Goal: Navigation & Orientation: Find specific page/section

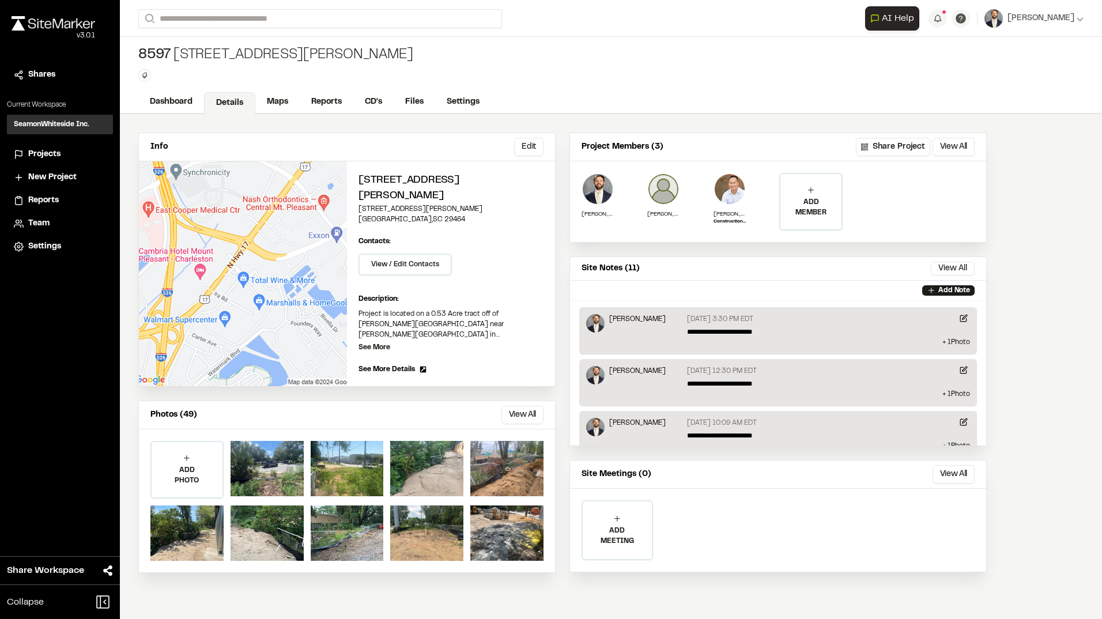
click at [284, 29] on div "**********" at bounding box center [610, 18] width 945 height 37
click at [307, 12] on input "Search" at bounding box center [320, 18] width 364 height 19
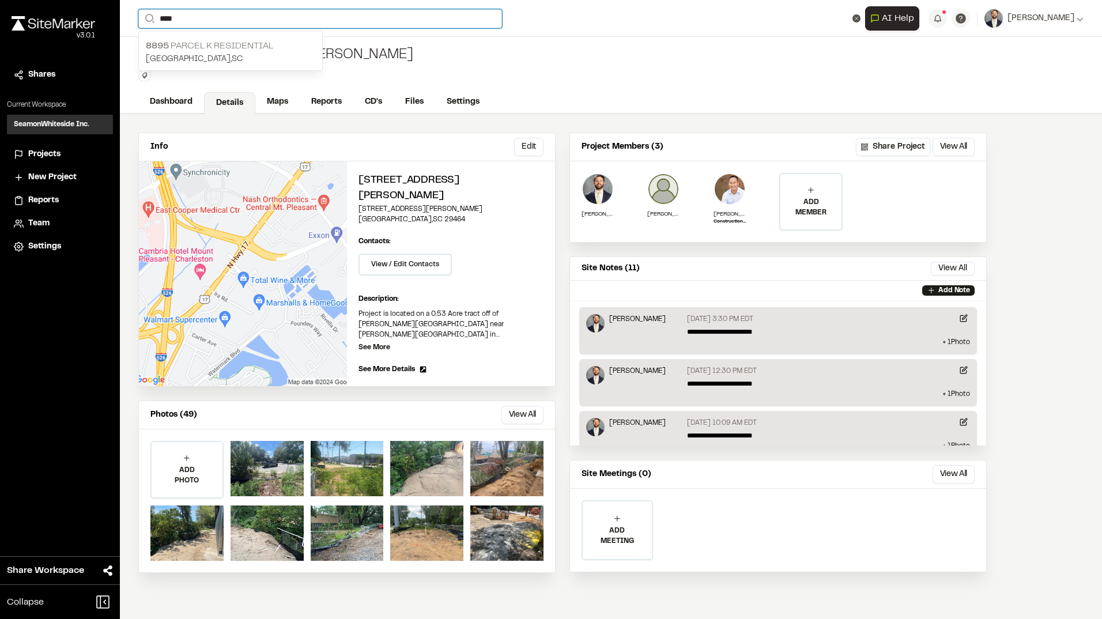
type input "****"
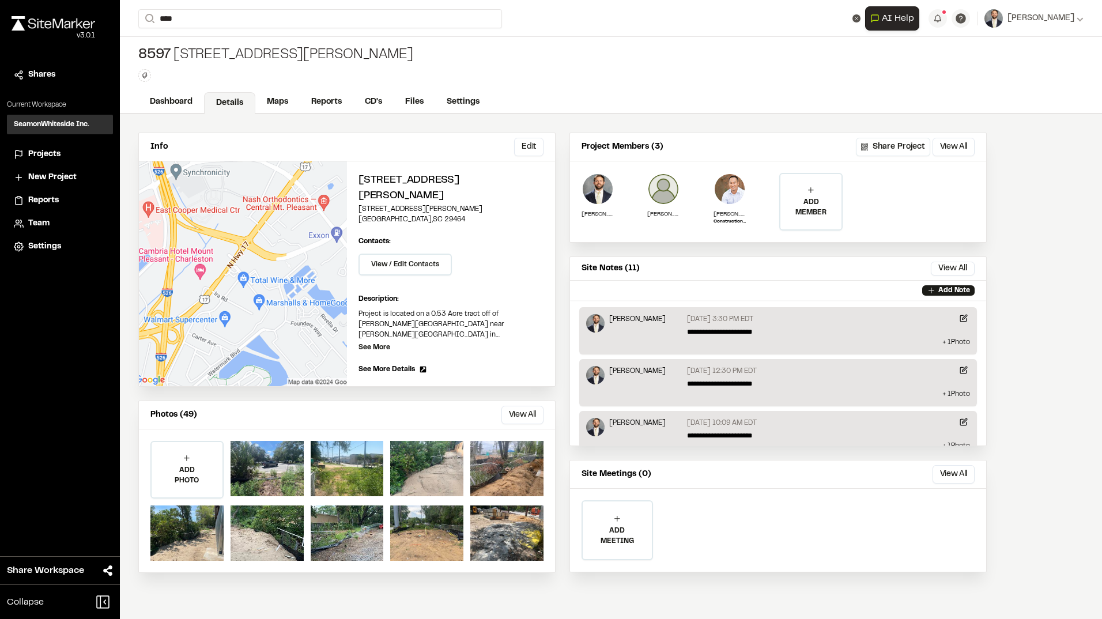
click at [199, 55] on p "[GEOGRAPHIC_DATA] , [GEOGRAPHIC_DATA]" at bounding box center [230, 59] width 169 height 13
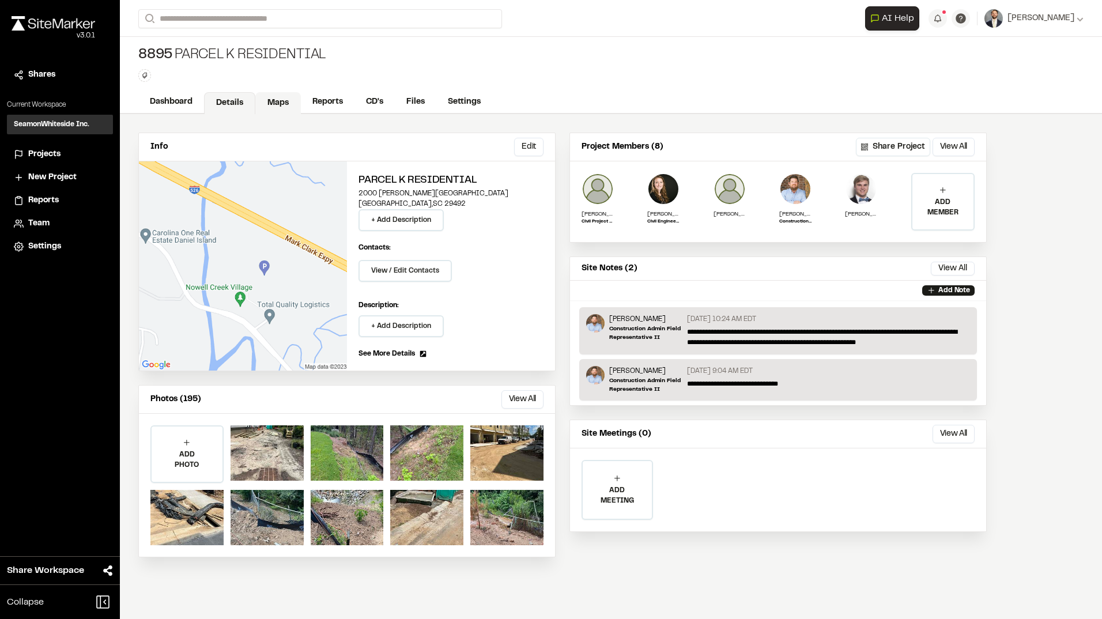
click at [276, 102] on link "Maps" at bounding box center [278, 103] width 46 height 22
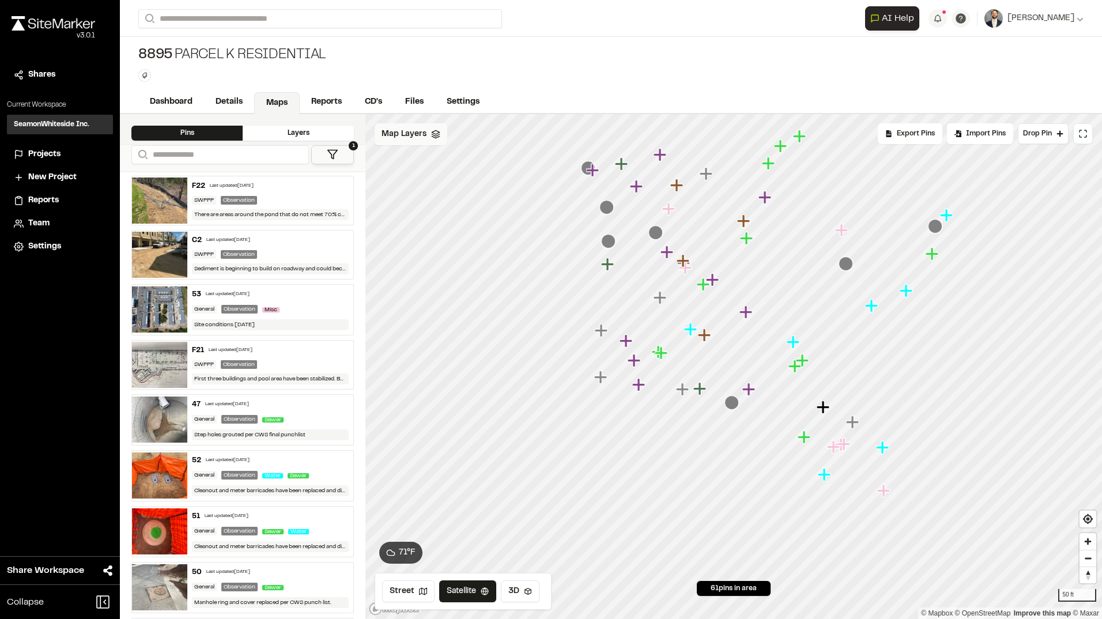
click at [430, 139] on div "Map Layers" at bounding box center [411, 134] width 73 height 22
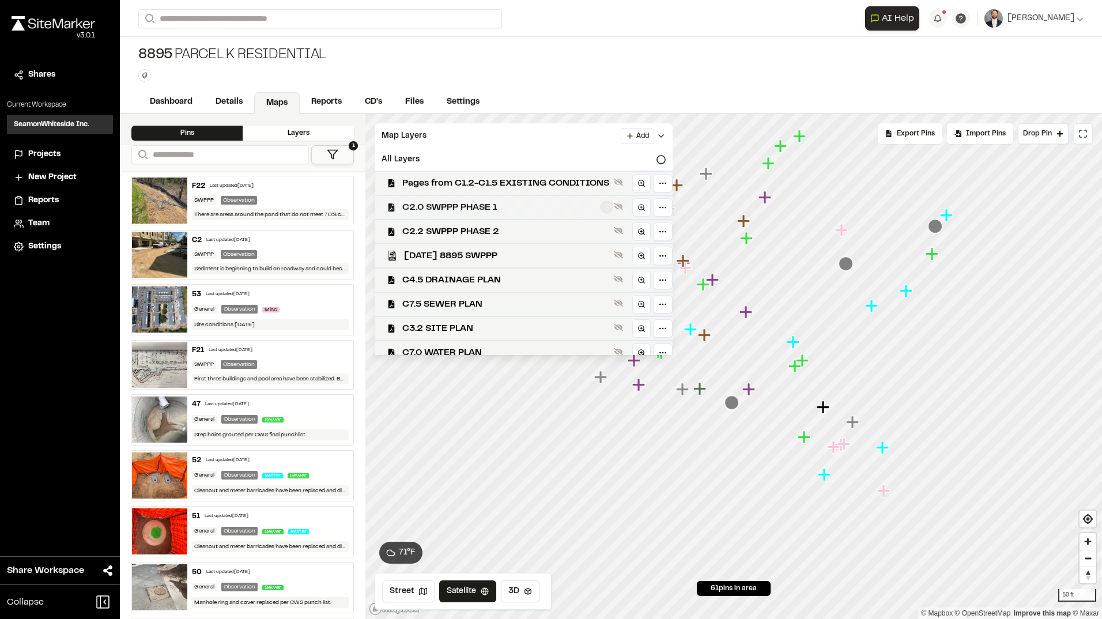
click at [455, 214] on span "C2.0 SWPPP PHASE 1" at bounding box center [505, 208] width 207 height 14
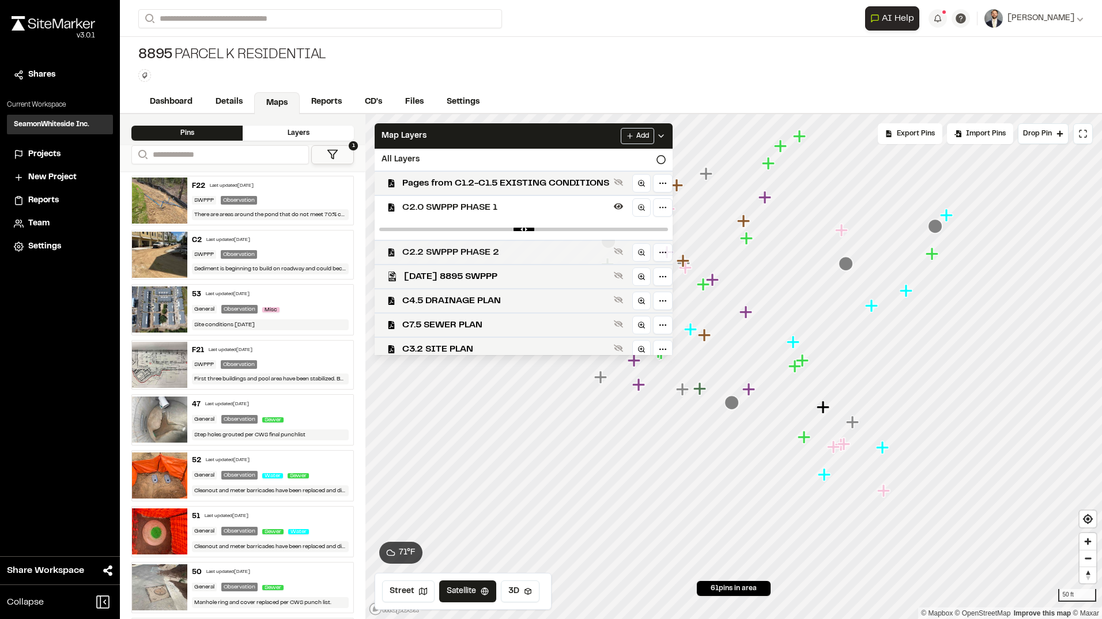
click at [491, 251] on span "C2.2 SWPPP PHASE 2" at bounding box center [505, 252] width 207 height 14
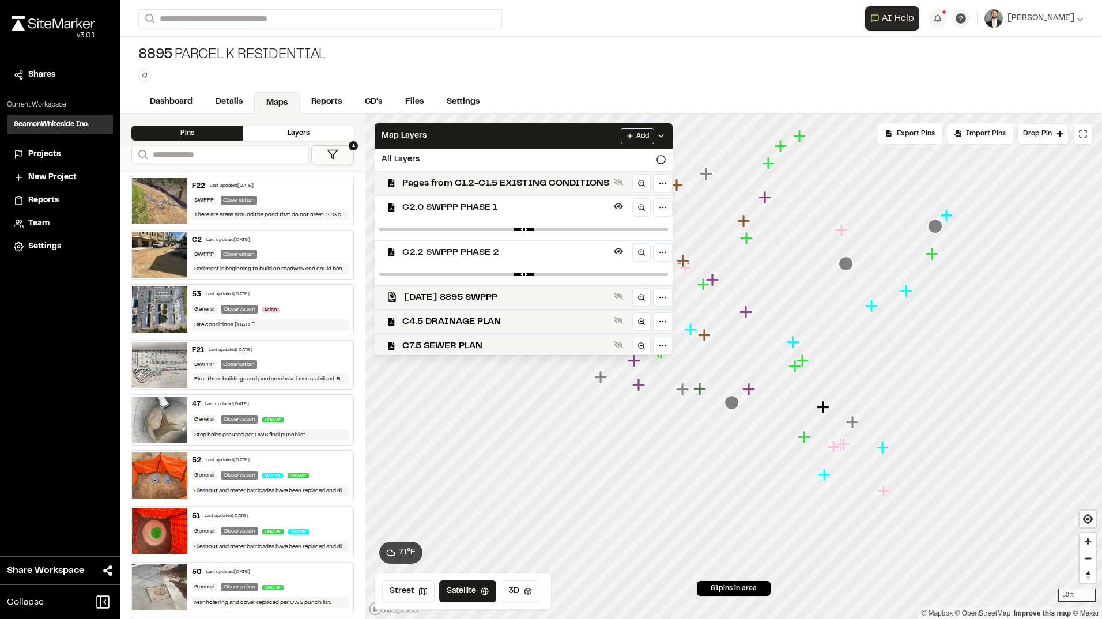
click at [494, 210] on span "C2.0 SWPPP PHASE 1" at bounding box center [505, 208] width 207 height 14
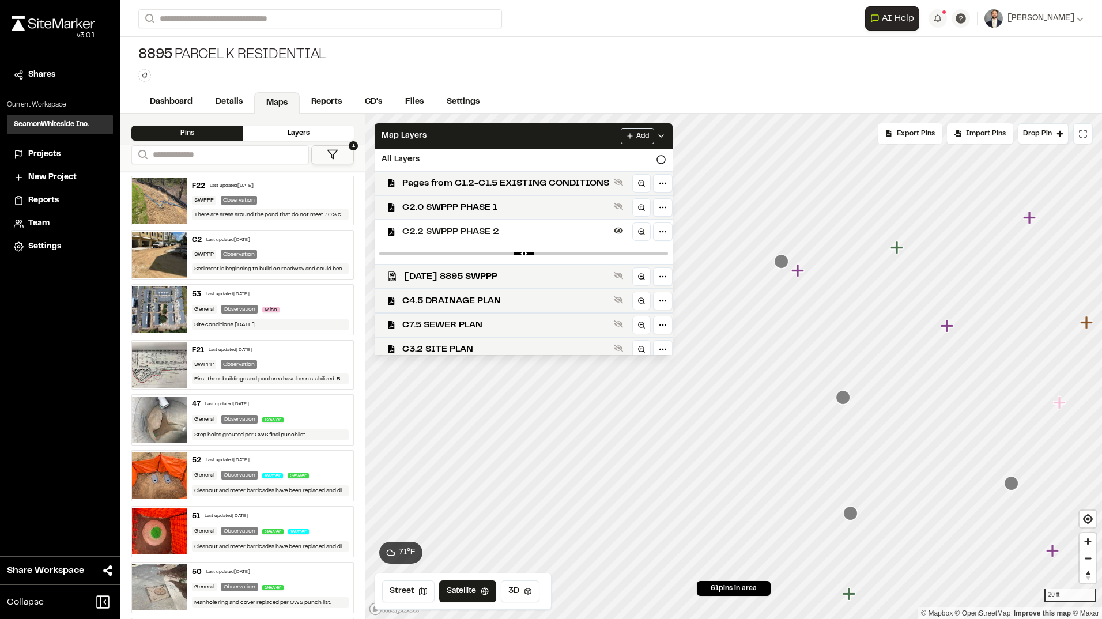
click at [944, 327] on icon "Map marker" at bounding box center [946, 325] width 13 height 13
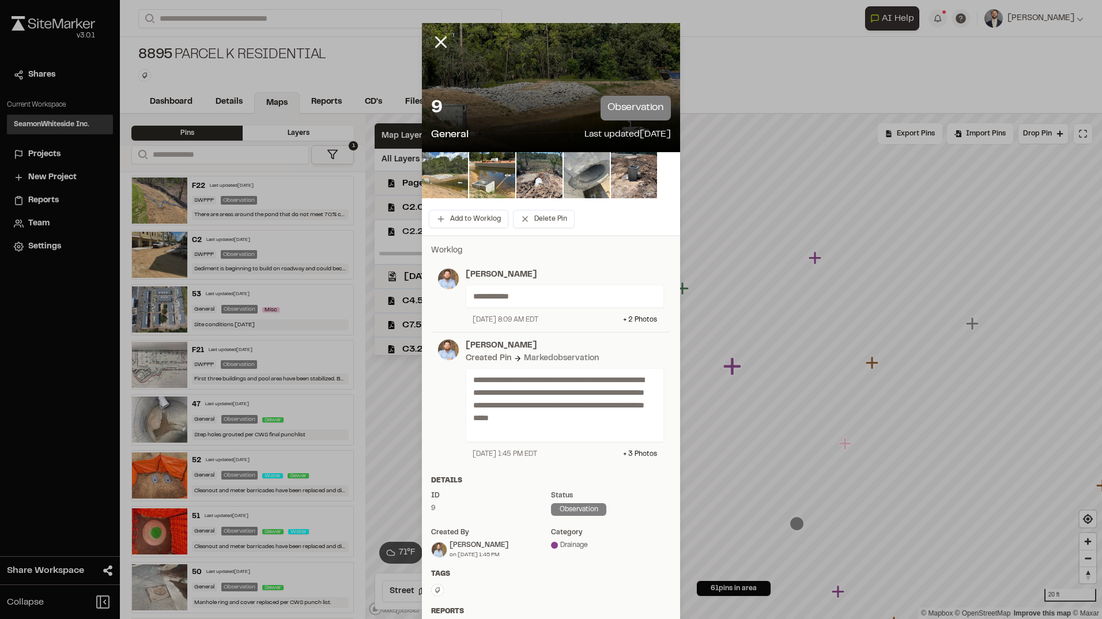
click at [452, 168] on img at bounding box center [445, 175] width 46 height 46
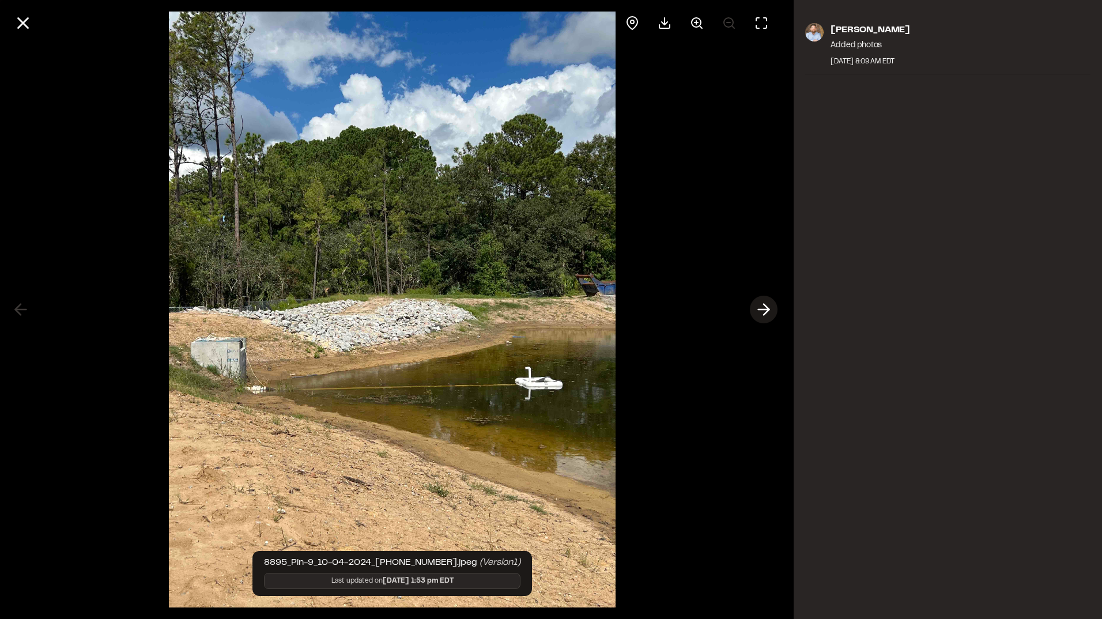
click at [762, 307] on icon at bounding box center [763, 310] width 18 height 20
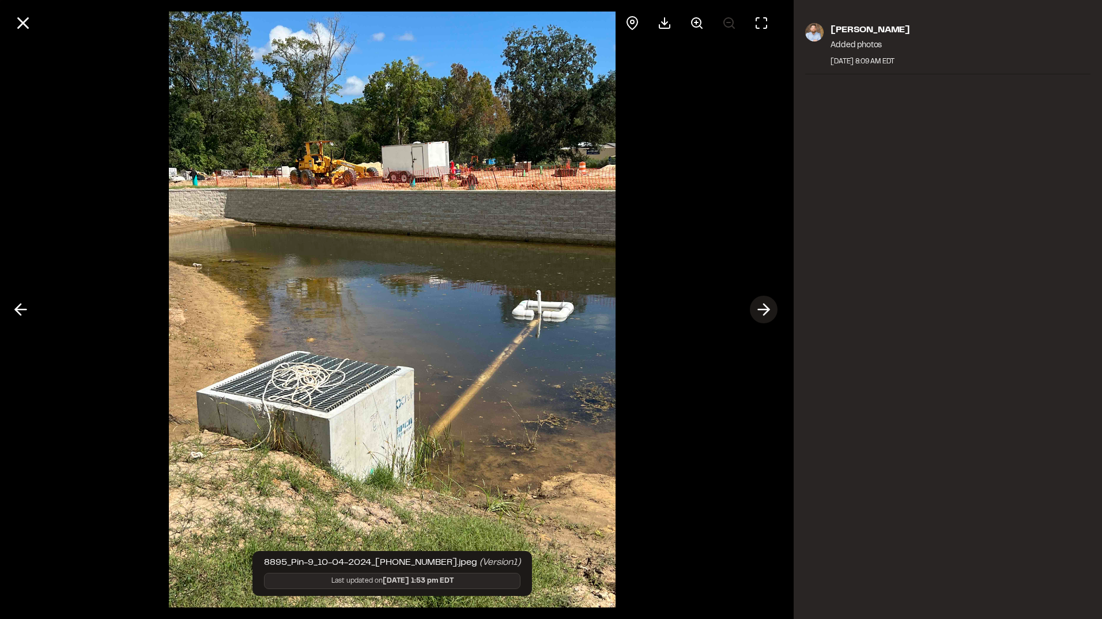
click at [762, 307] on icon at bounding box center [763, 310] width 18 height 20
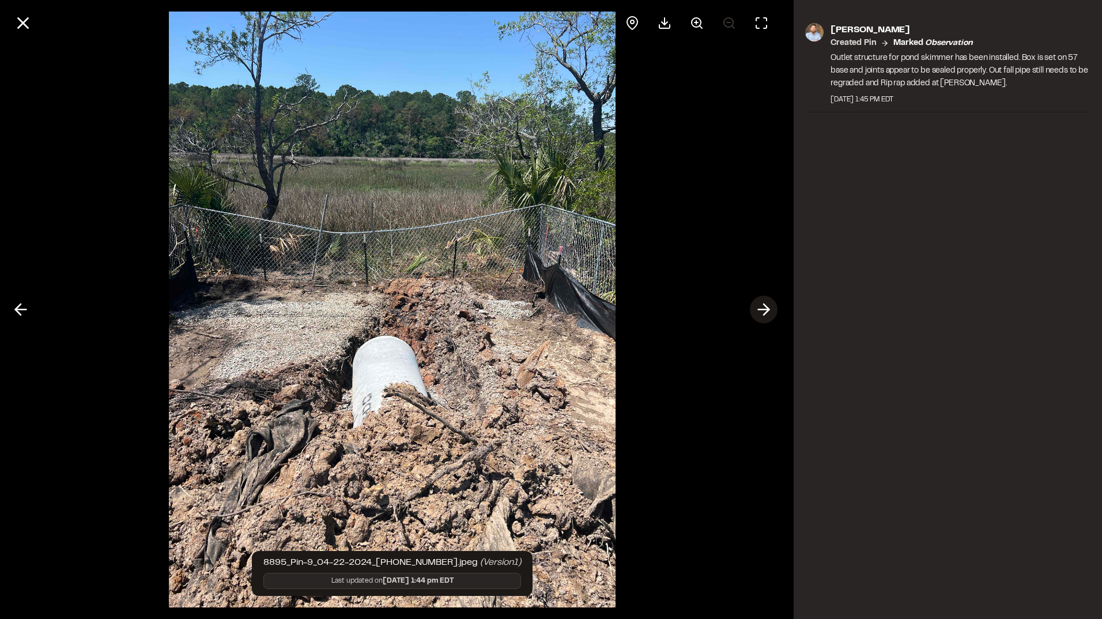
click at [762, 307] on icon at bounding box center [763, 310] width 18 height 20
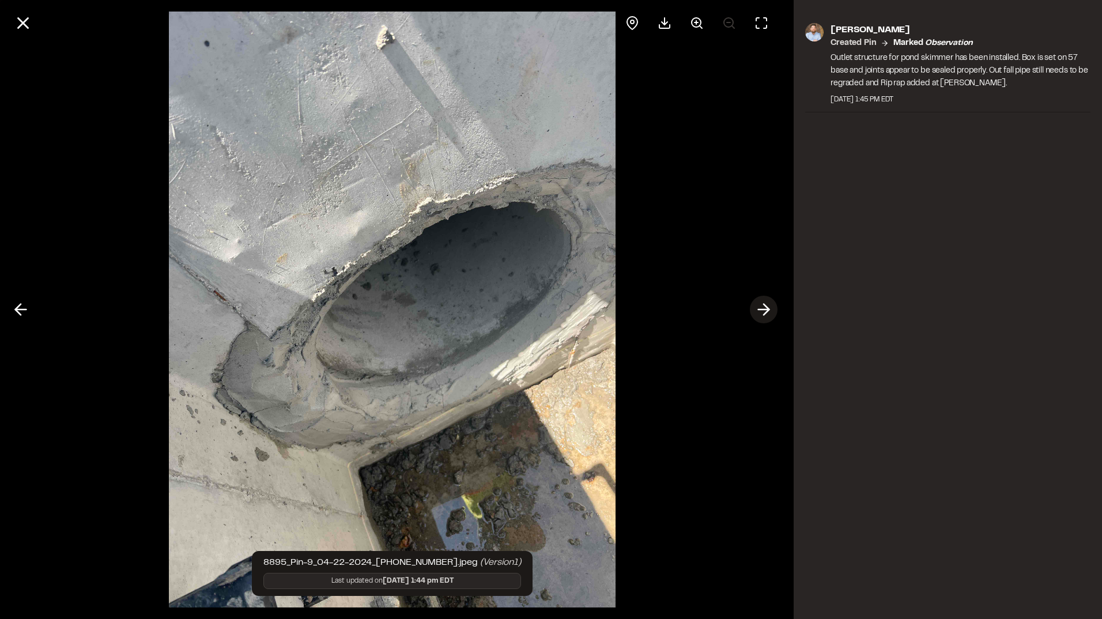
click at [762, 307] on icon at bounding box center [763, 310] width 18 height 20
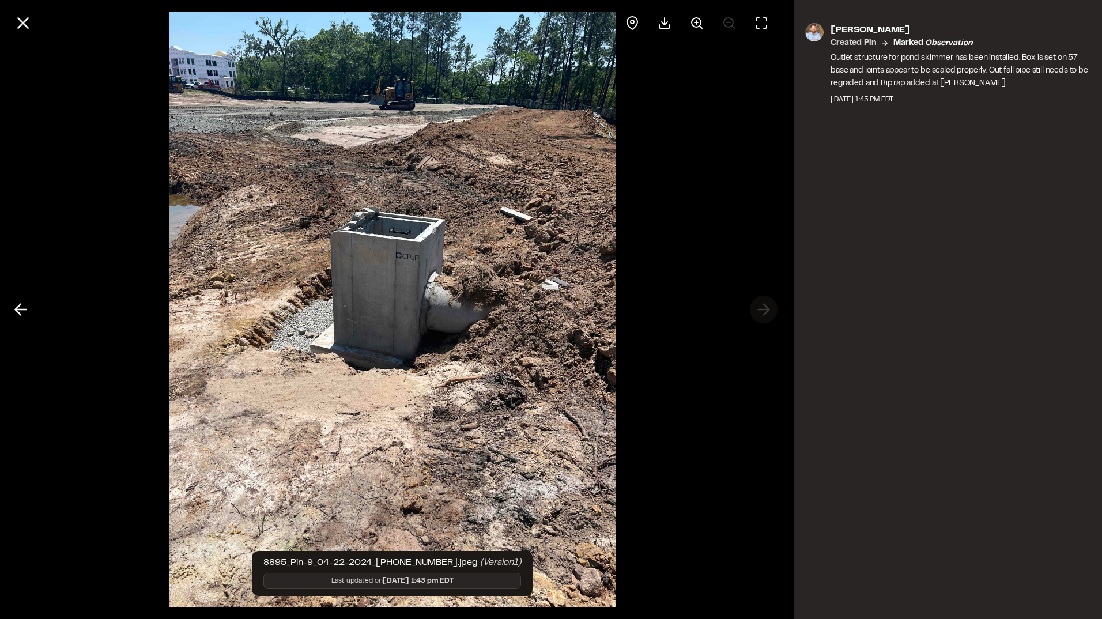
click at [762, 307] on div at bounding box center [392, 309] width 784 height 619
click at [28, 23] on icon at bounding box center [23, 23] width 20 height 20
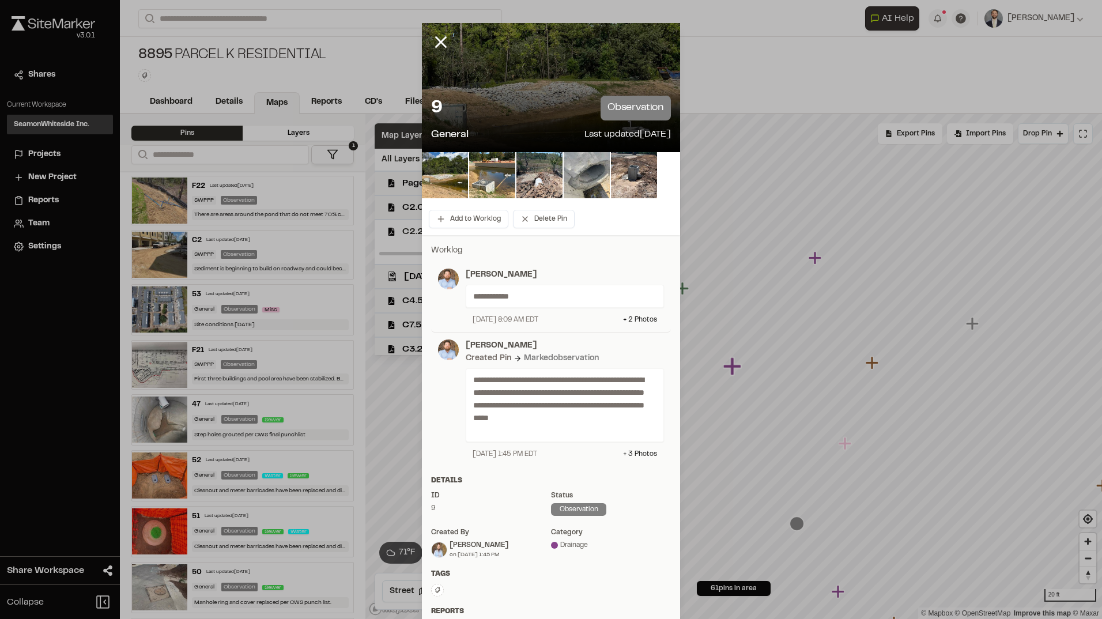
drag, startPoint x: 434, startPoint y: 43, endPoint x: 472, endPoint y: 145, distance: 109.4
click at [436, 43] on icon at bounding box center [441, 42] width 20 height 20
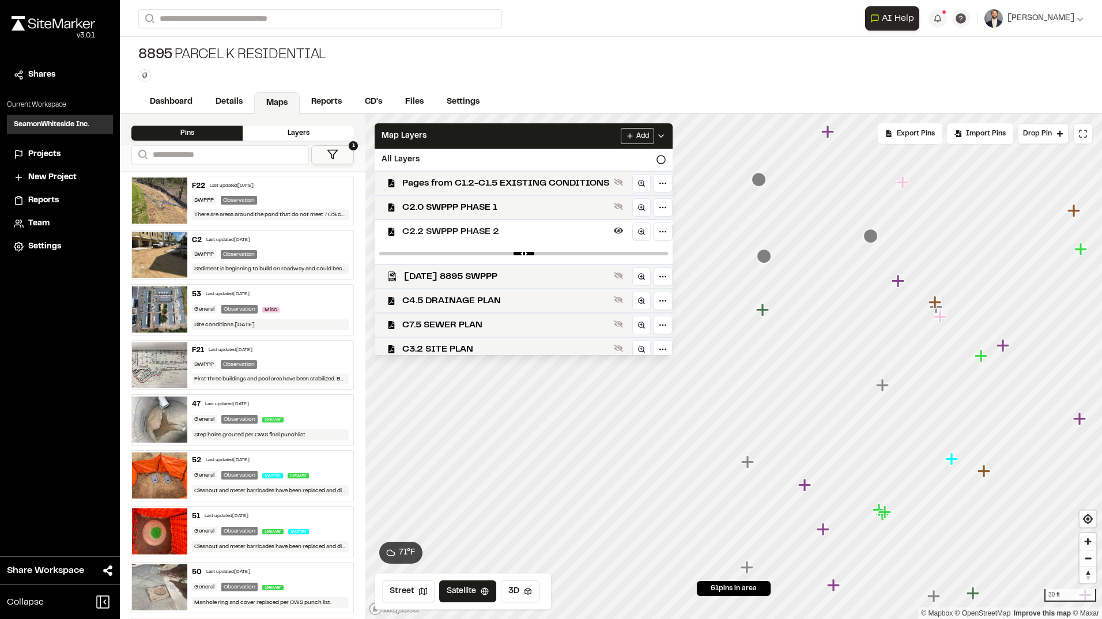
click at [895, 285] on icon "Map marker" at bounding box center [898, 281] width 15 height 15
click at [898, 278] on icon "Map marker" at bounding box center [901, 277] width 13 height 13
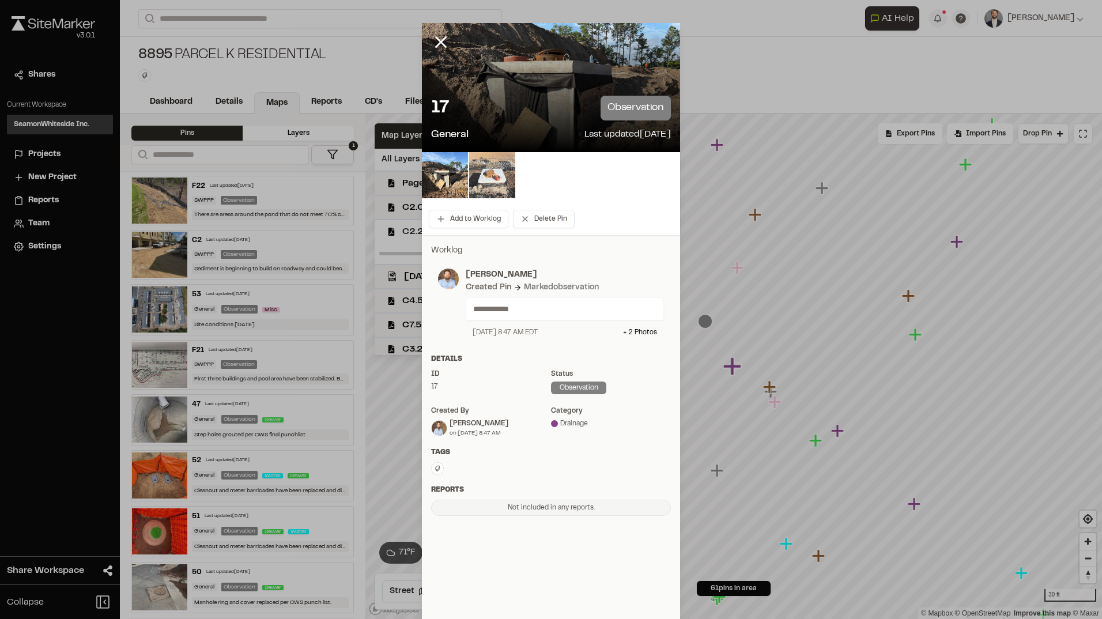
click at [493, 169] on img at bounding box center [492, 175] width 46 height 46
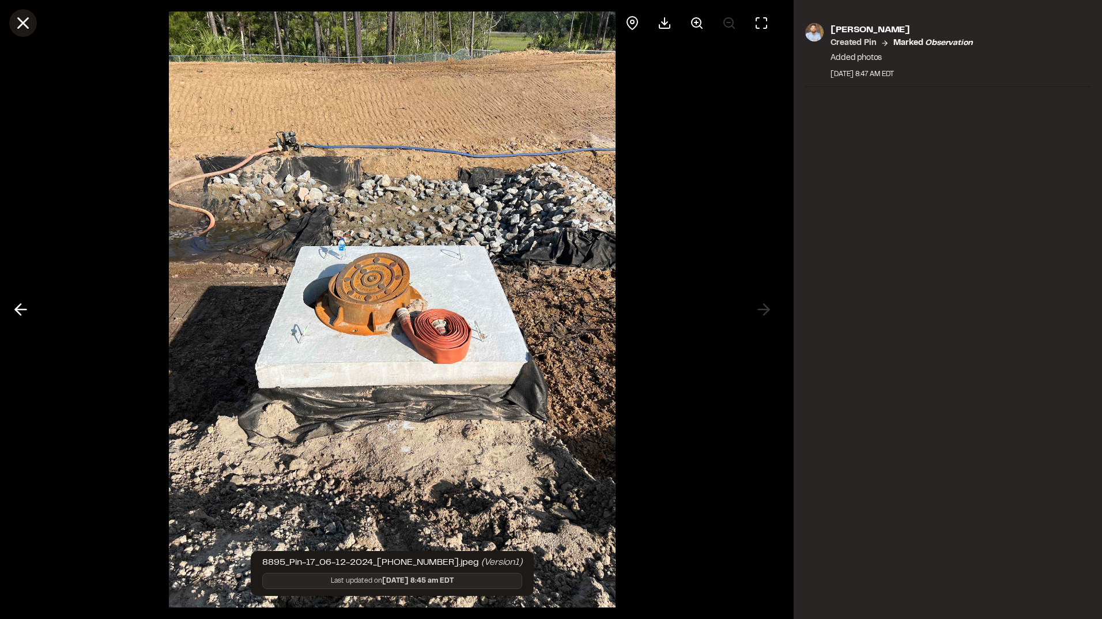
click at [21, 27] on icon at bounding box center [23, 23] width 20 height 20
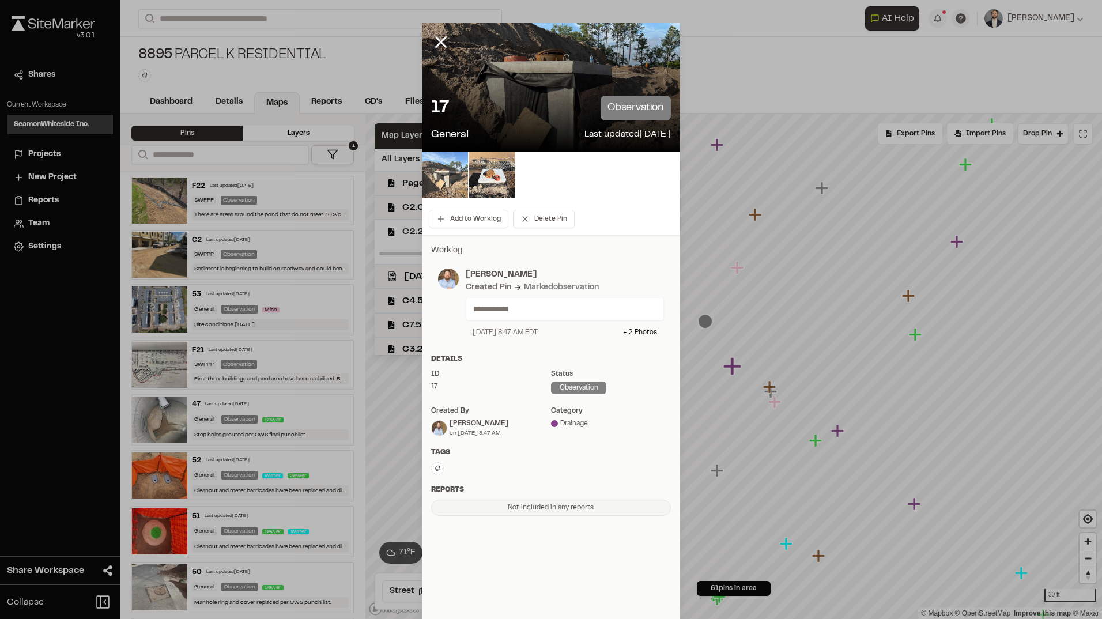
click at [435, 180] on img at bounding box center [445, 175] width 46 height 46
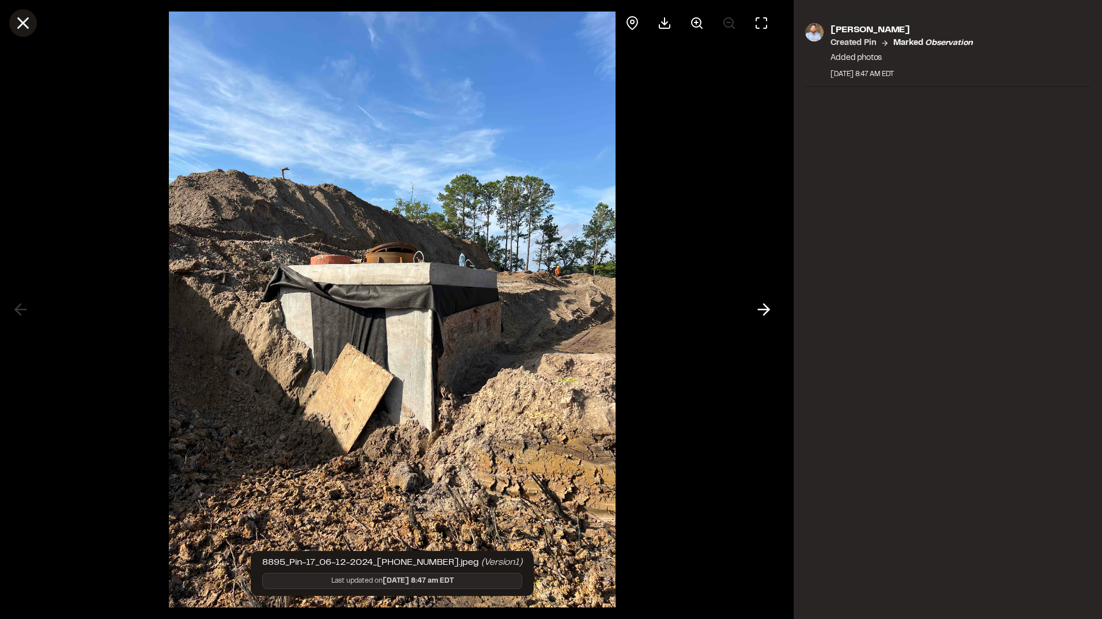
click at [27, 24] on icon at bounding box center [23, 23] width 20 height 20
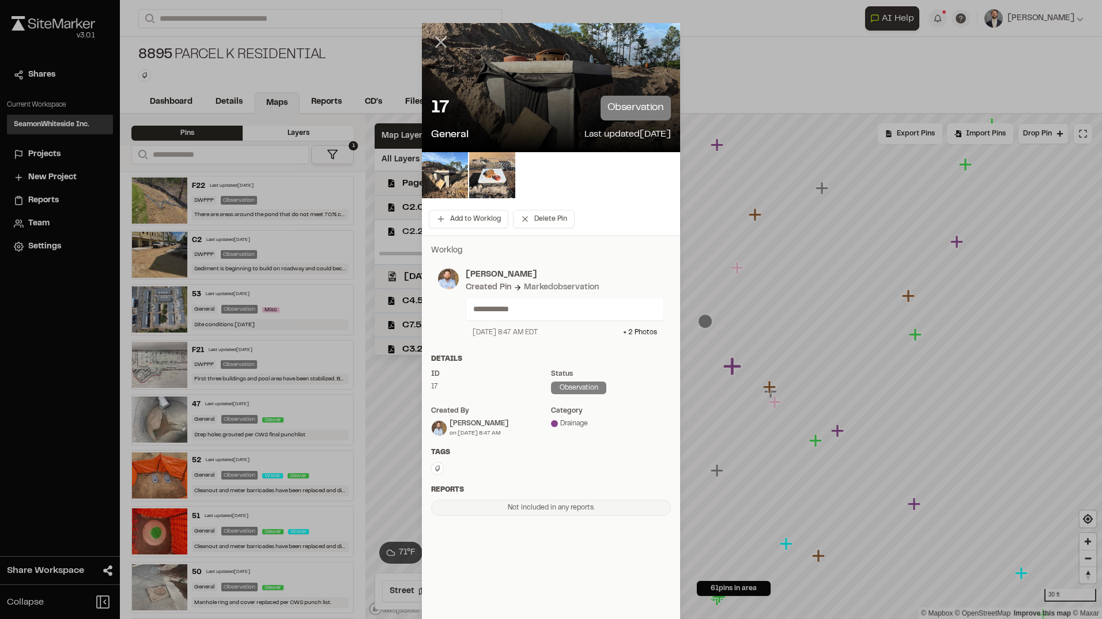
click at [431, 35] on icon at bounding box center [441, 42] width 20 height 20
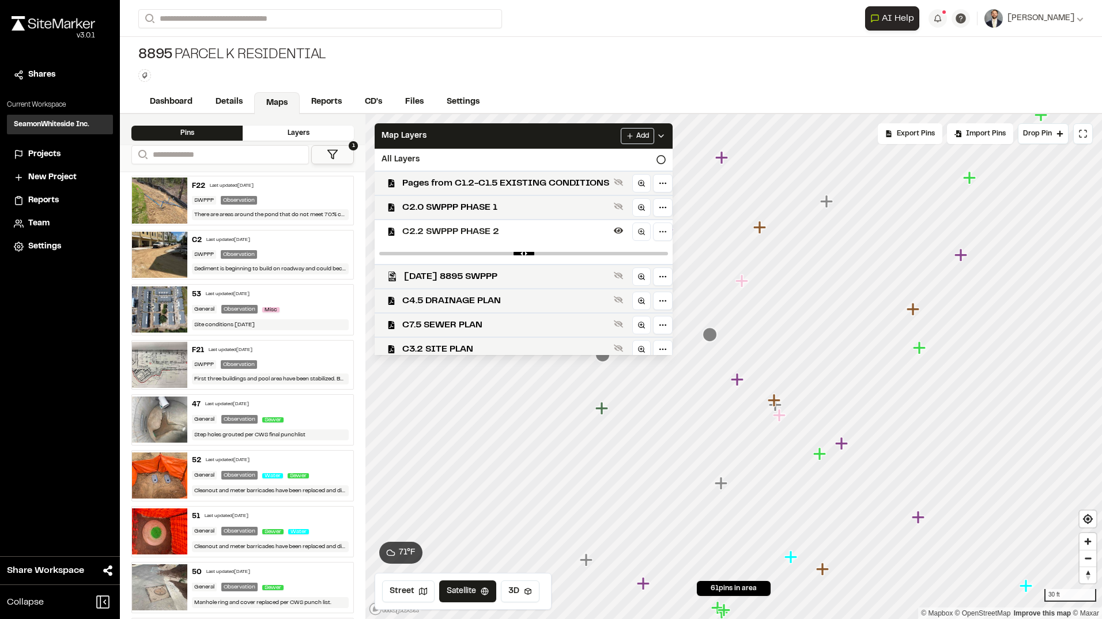
click at [757, 235] on icon "Map marker" at bounding box center [760, 227] width 15 height 15
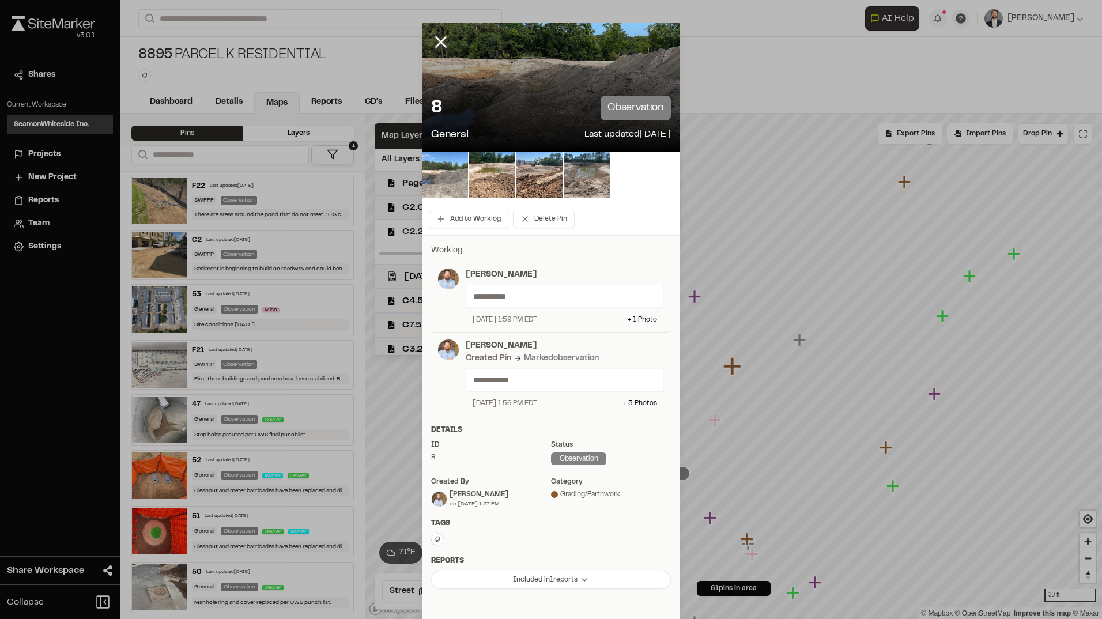
click at [454, 177] on img at bounding box center [445, 175] width 46 height 46
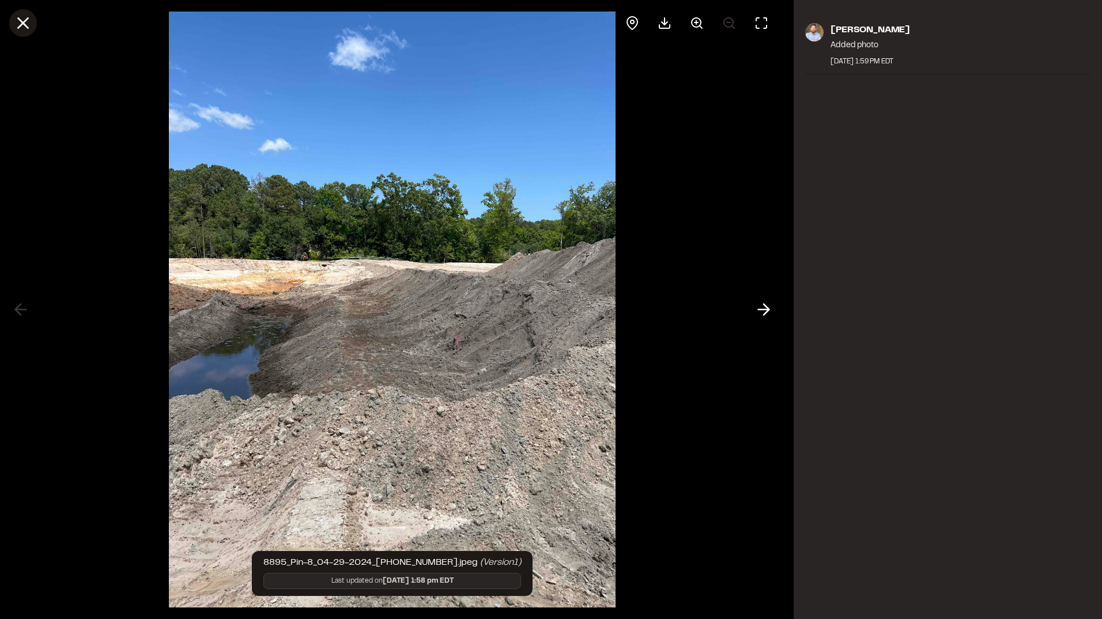
click at [22, 17] on icon at bounding box center [23, 23] width 20 height 20
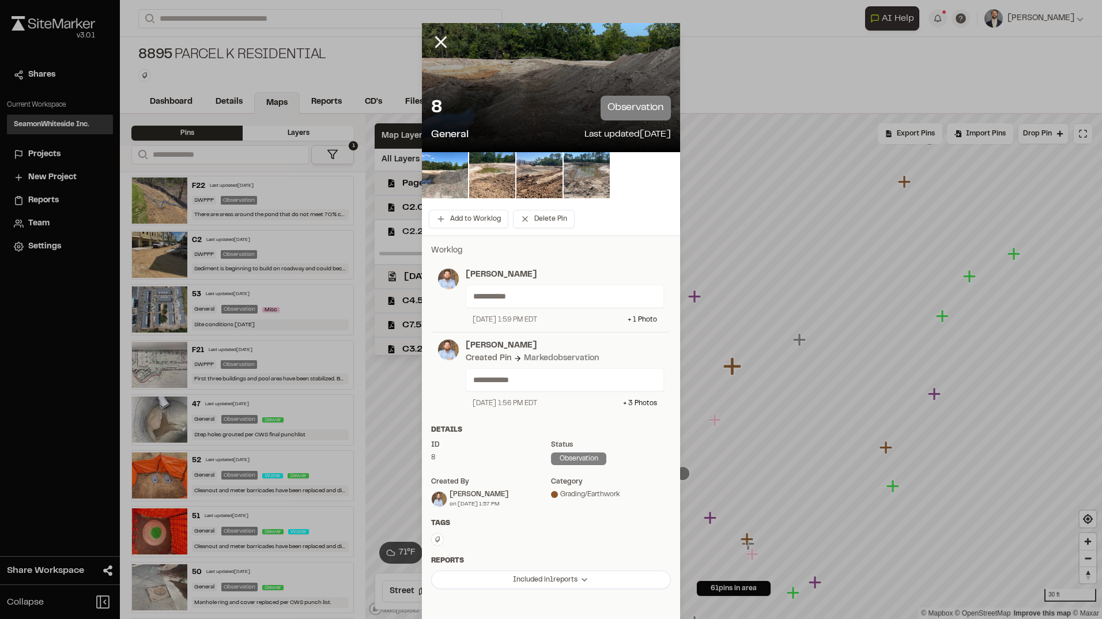
click at [436, 42] on line at bounding box center [441, 42] width 10 height 10
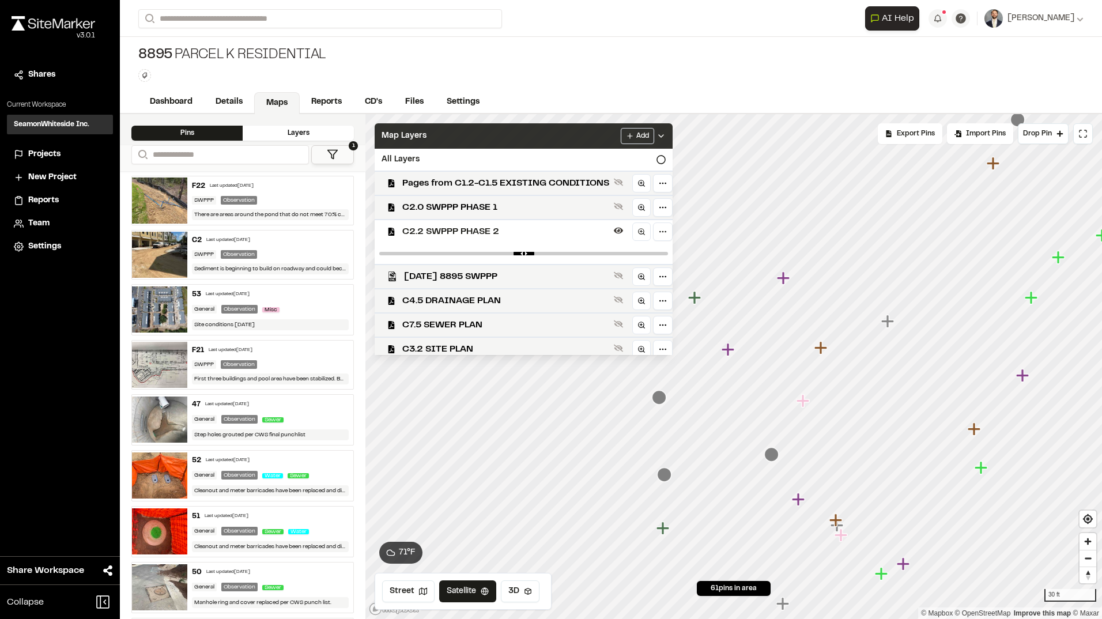
click at [464, 131] on div "Map Layers Add" at bounding box center [524, 135] width 298 height 25
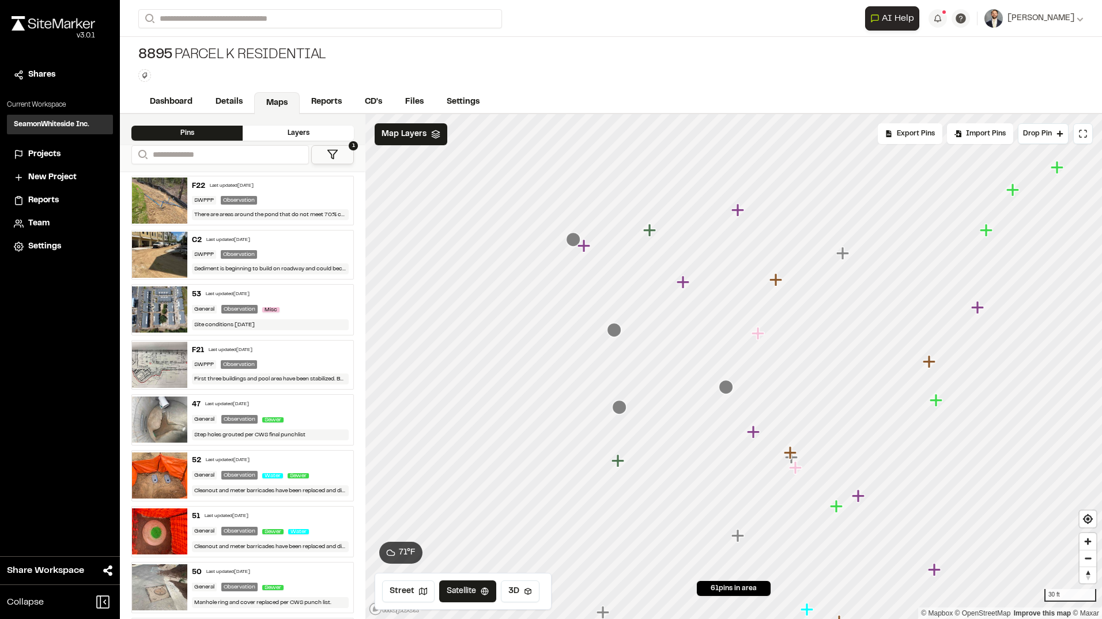
click at [651, 232] on icon "Map marker" at bounding box center [649, 230] width 13 height 13
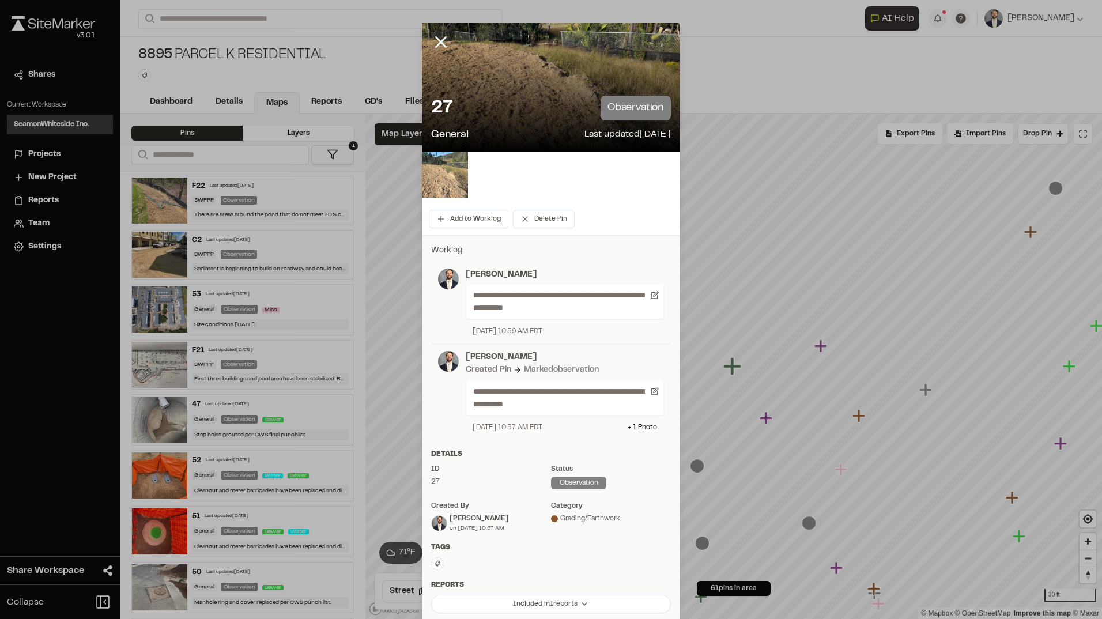
click at [442, 171] on img at bounding box center [445, 175] width 46 height 46
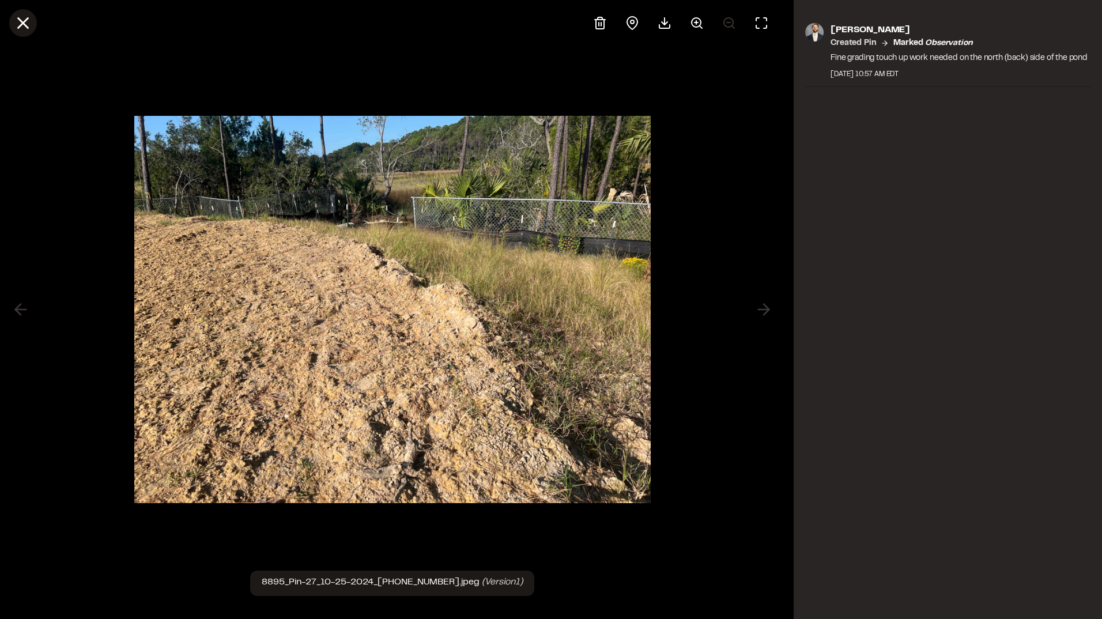
click at [29, 18] on icon at bounding box center [23, 23] width 20 height 20
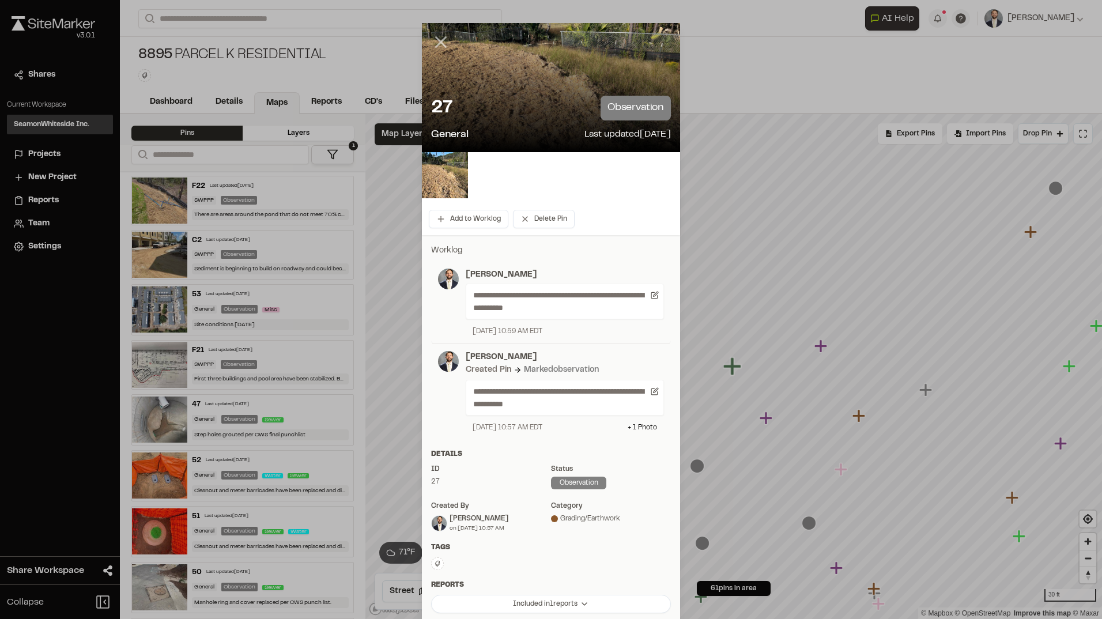
click at [436, 40] on line at bounding box center [441, 42] width 10 height 10
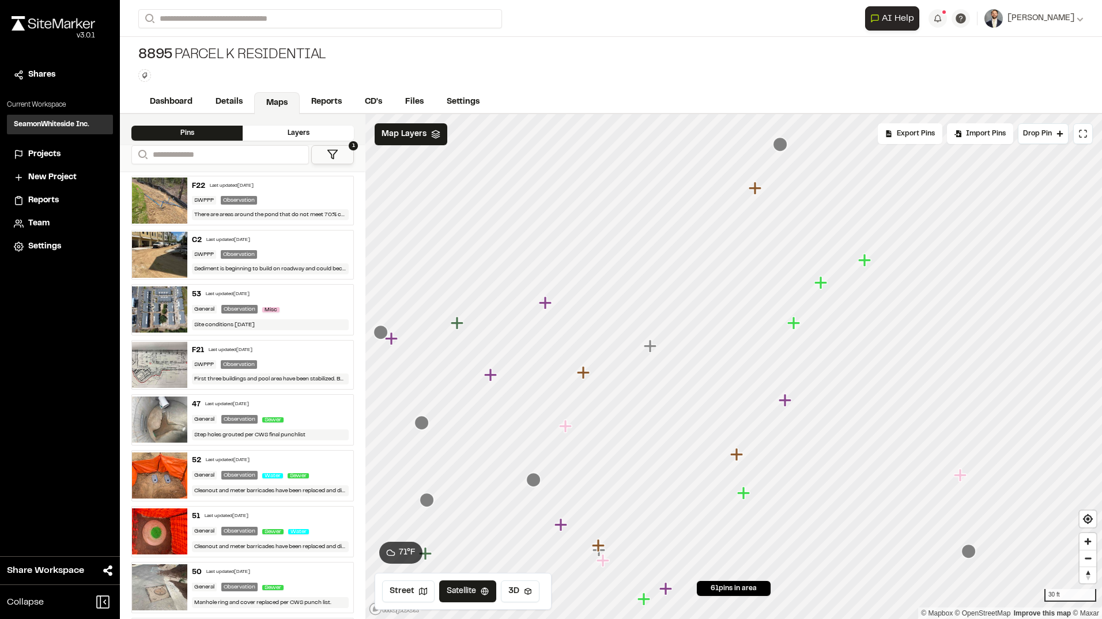
click at [648, 342] on icon "Map marker" at bounding box center [650, 345] width 13 height 13
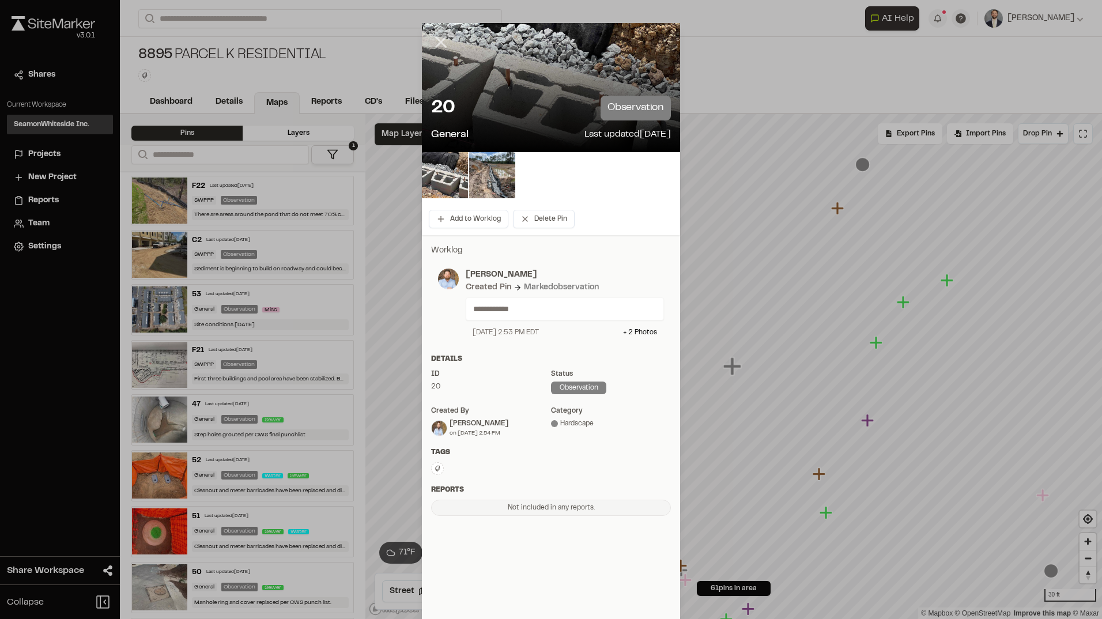
click at [438, 41] on line at bounding box center [441, 42] width 10 height 10
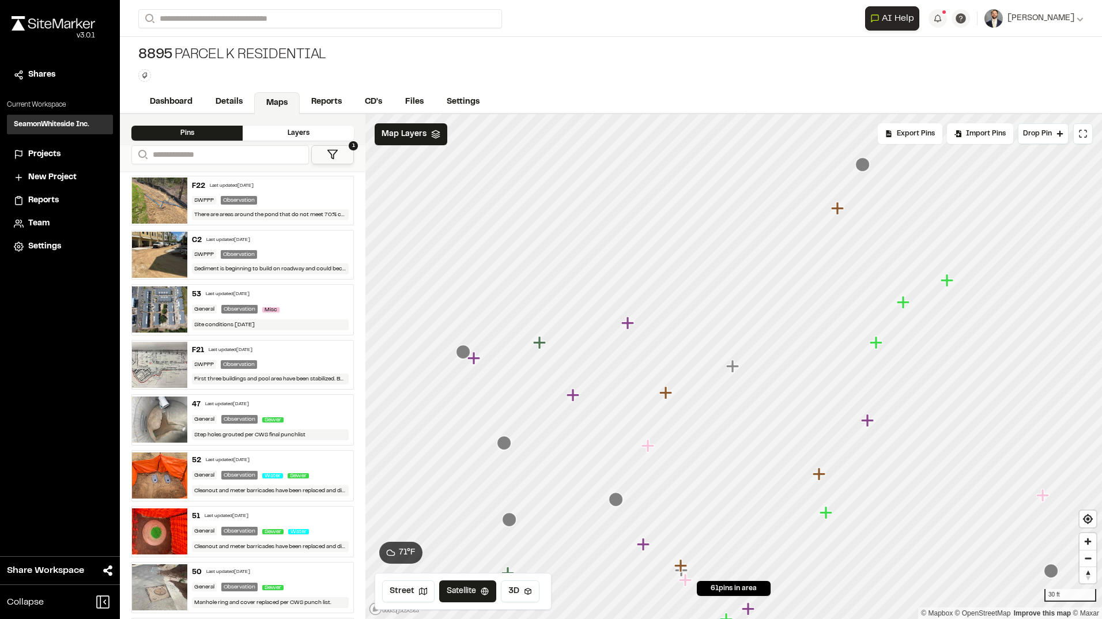
click at [839, 206] on icon "Map marker" at bounding box center [837, 208] width 13 height 13
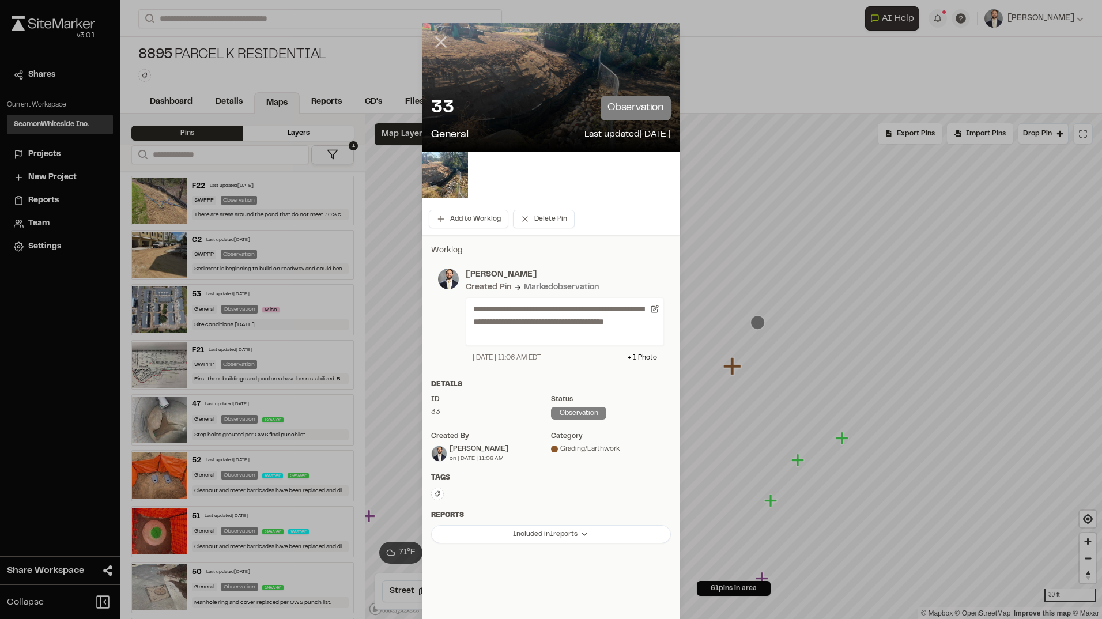
click at [436, 37] on icon at bounding box center [441, 42] width 20 height 20
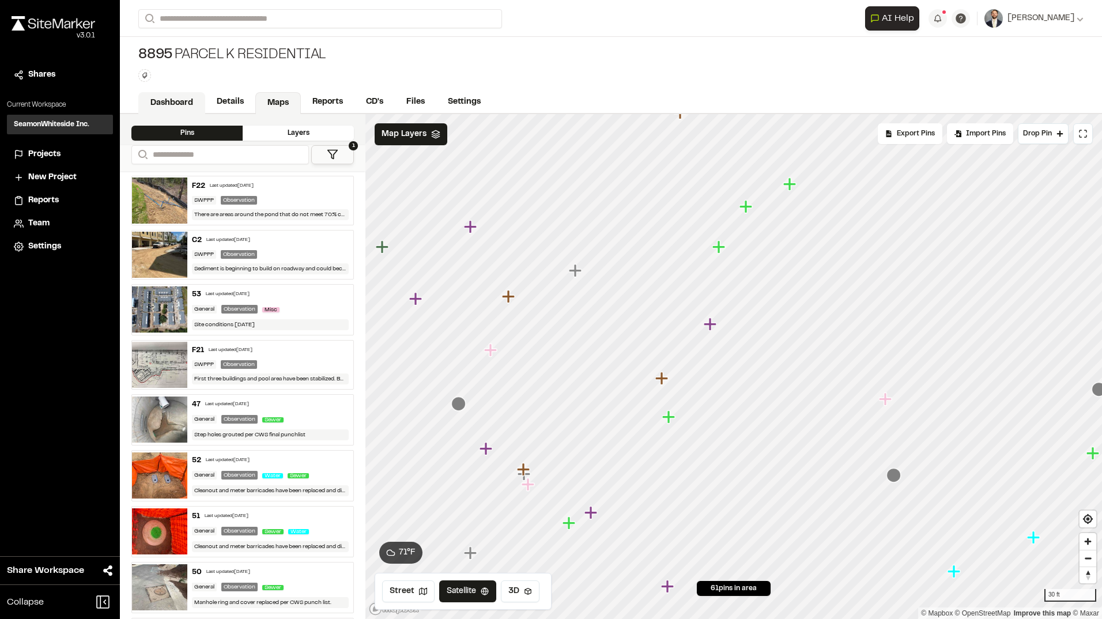
click at [187, 101] on link "Dashboard" at bounding box center [171, 103] width 67 height 22
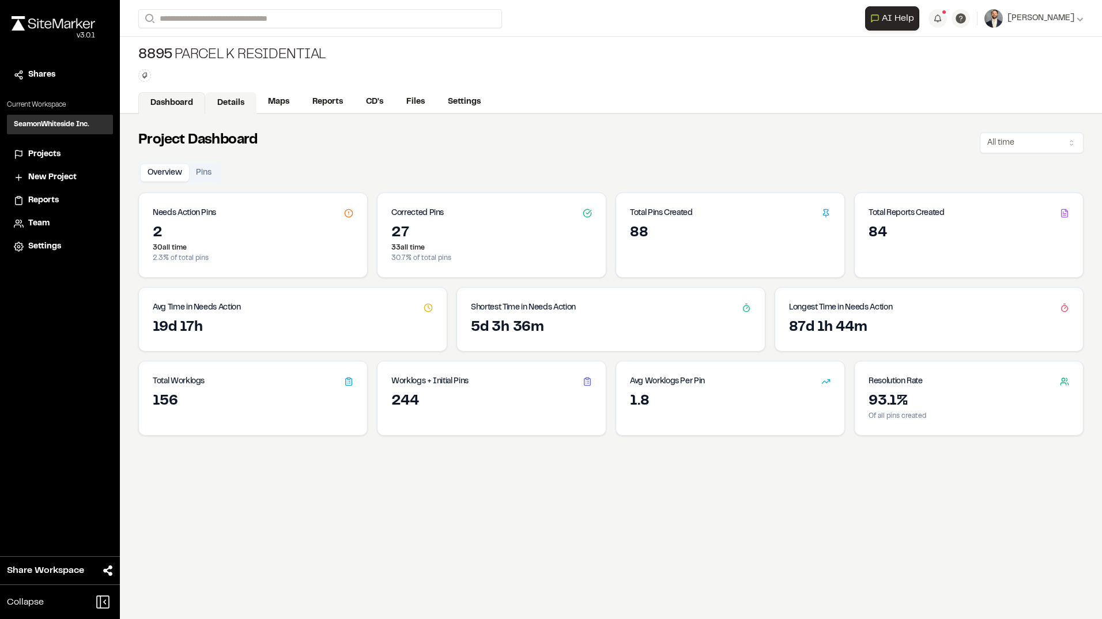
click at [221, 99] on link "Details" at bounding box center [230, 103] width 51 height 22
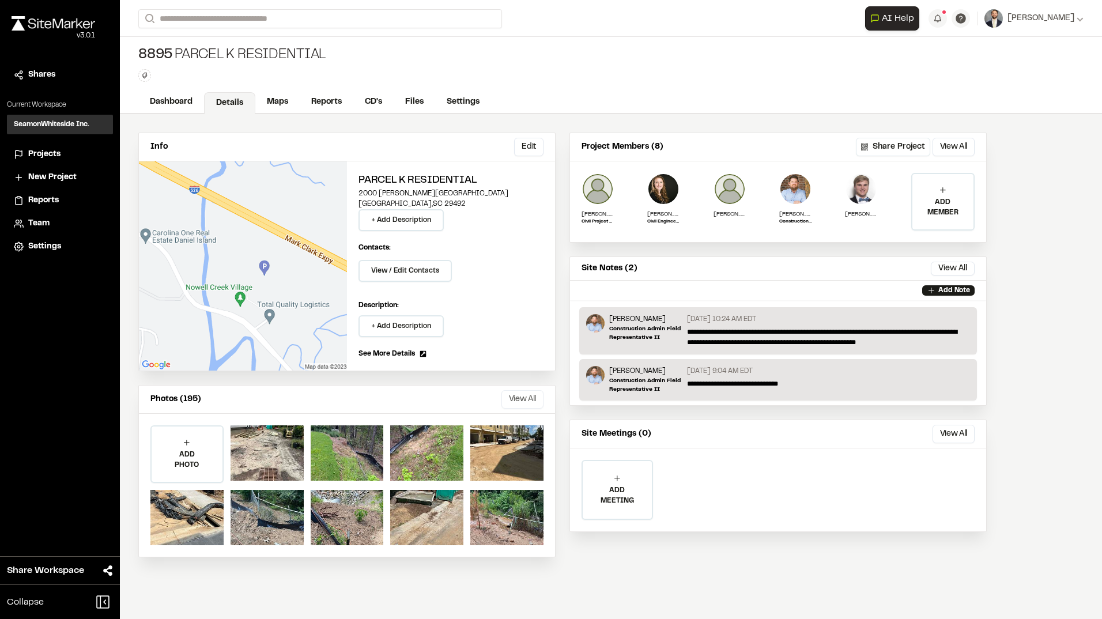
click at [527, 400] on button "View All" at bounding box center [522, 399] width 42 height 18
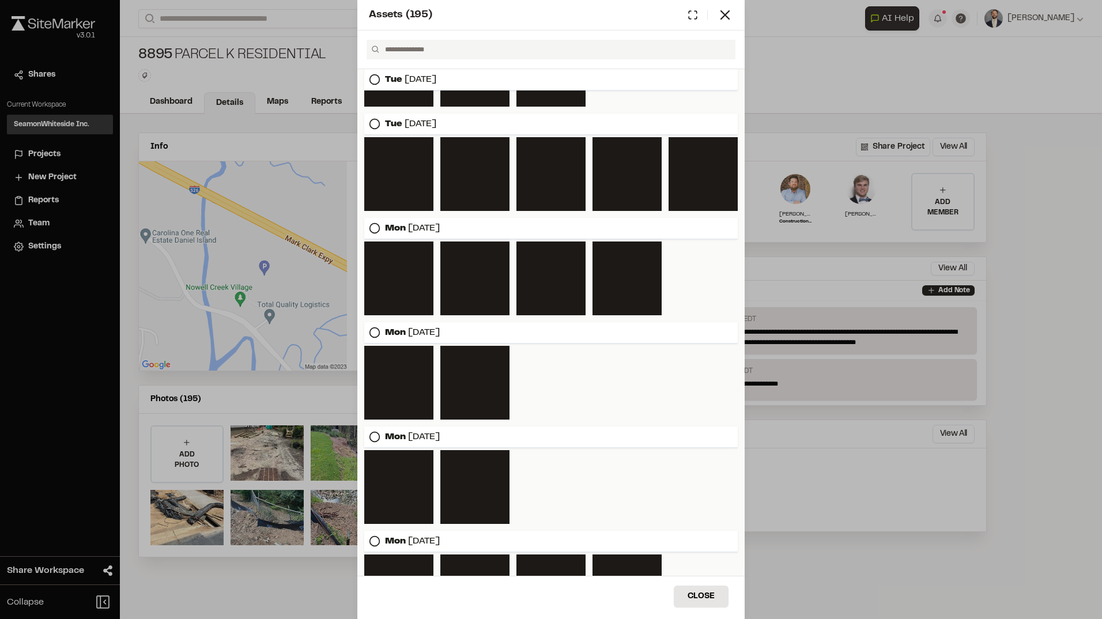
scroll to position [5862, 0]
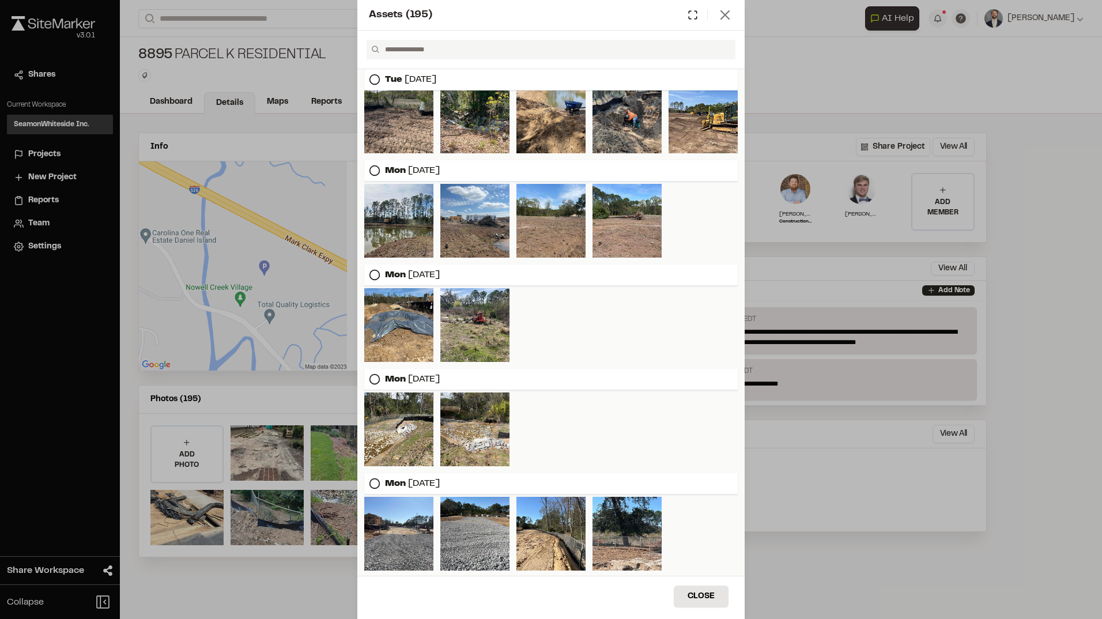
click at [721, 8] on icon at bounding box center [725, 15] width 16 height 16
